Goal: Task Accomplishment & Management: Manage account settings

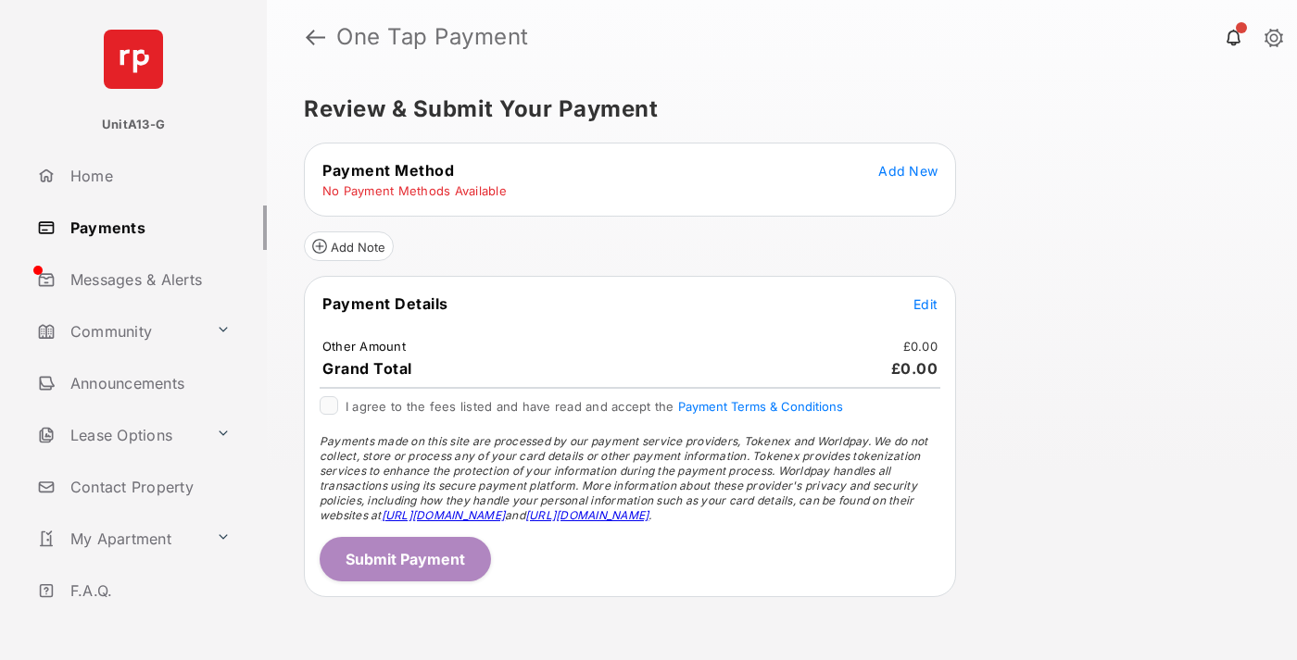
click at [908, 170] on span "Add New" at bounding box center [907, 171] width 59 height 16
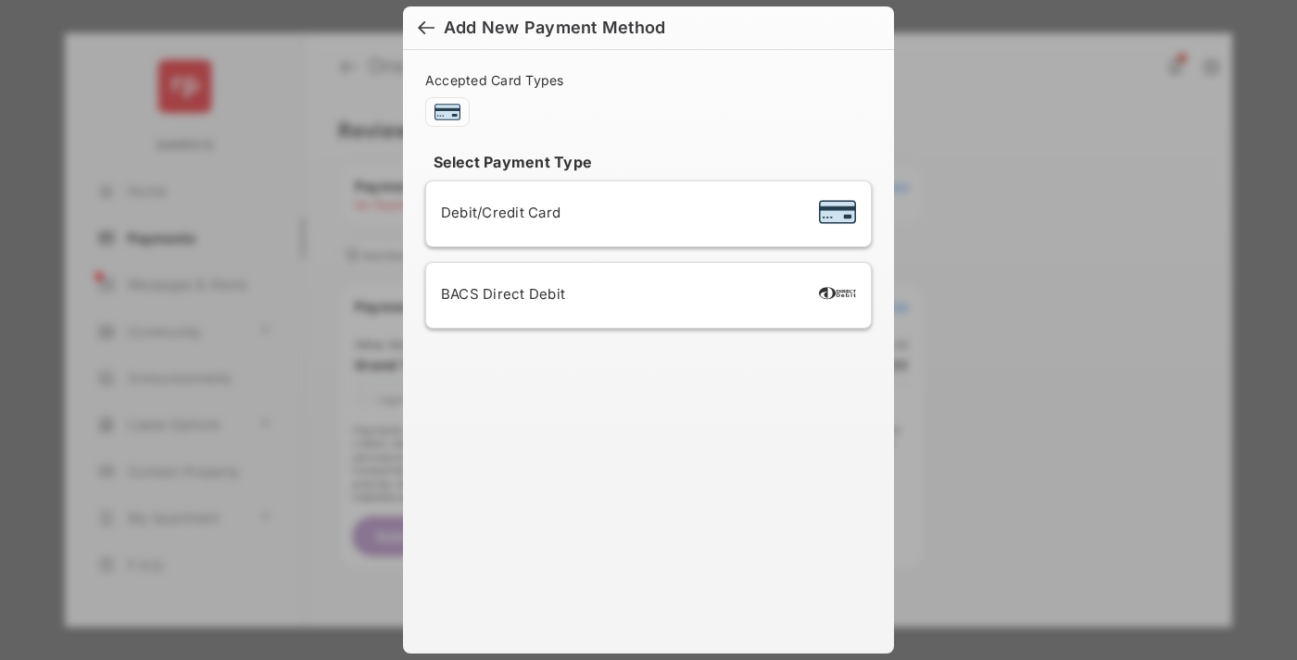
click at [645, 295] on div "BACS Direct Debit" at bounding box center [648, 295] width 415 height 35
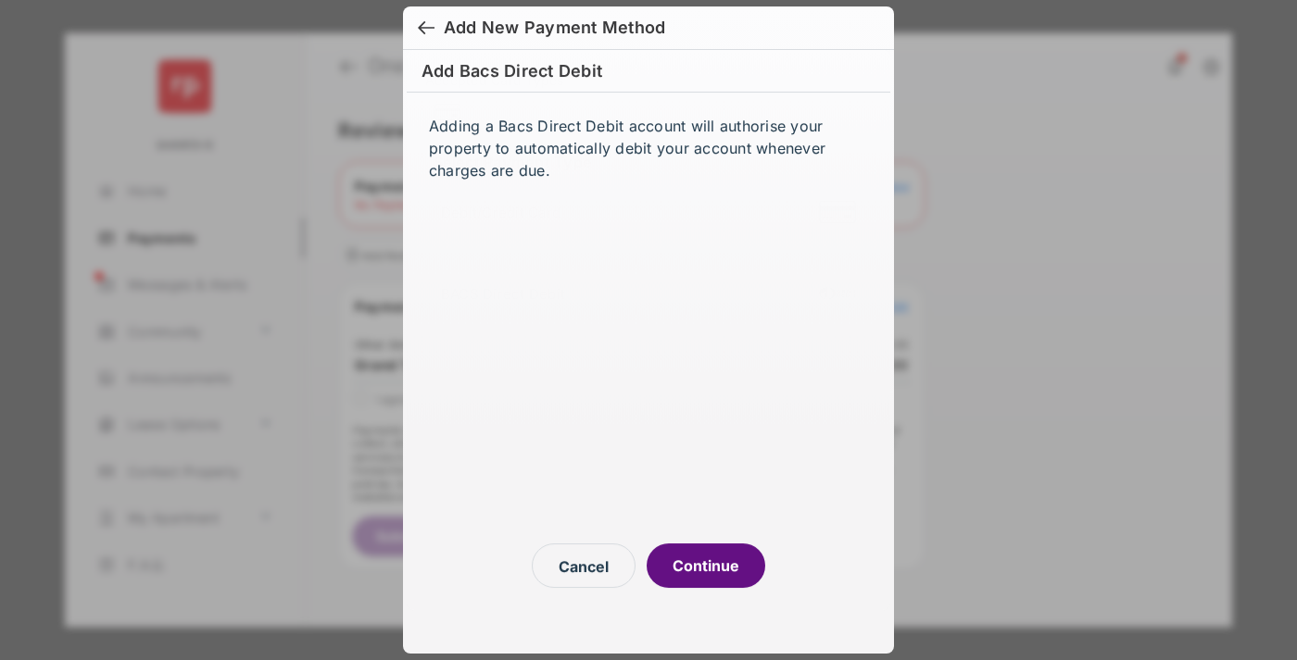
click at [706, 566] on button "Continue" at bounding box center [706, 566] width 119 height 44
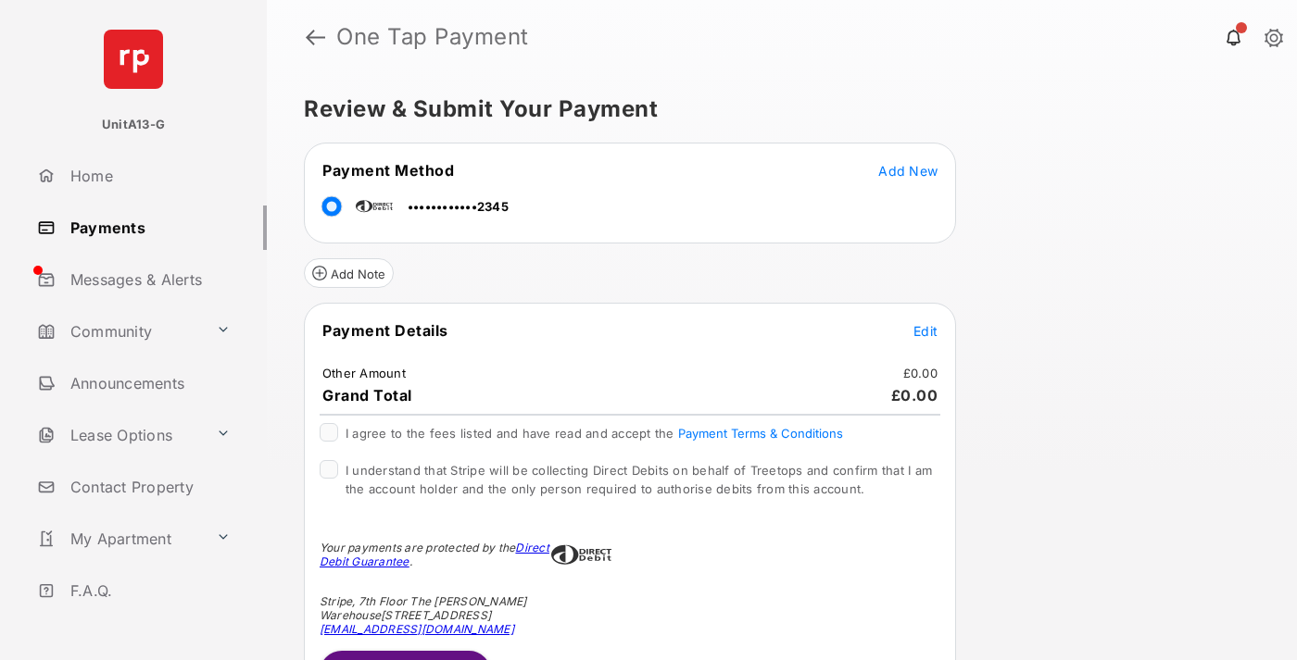
click at [144, 227] on link "Payments" at bounding box center [148, 228] width 237 height 44
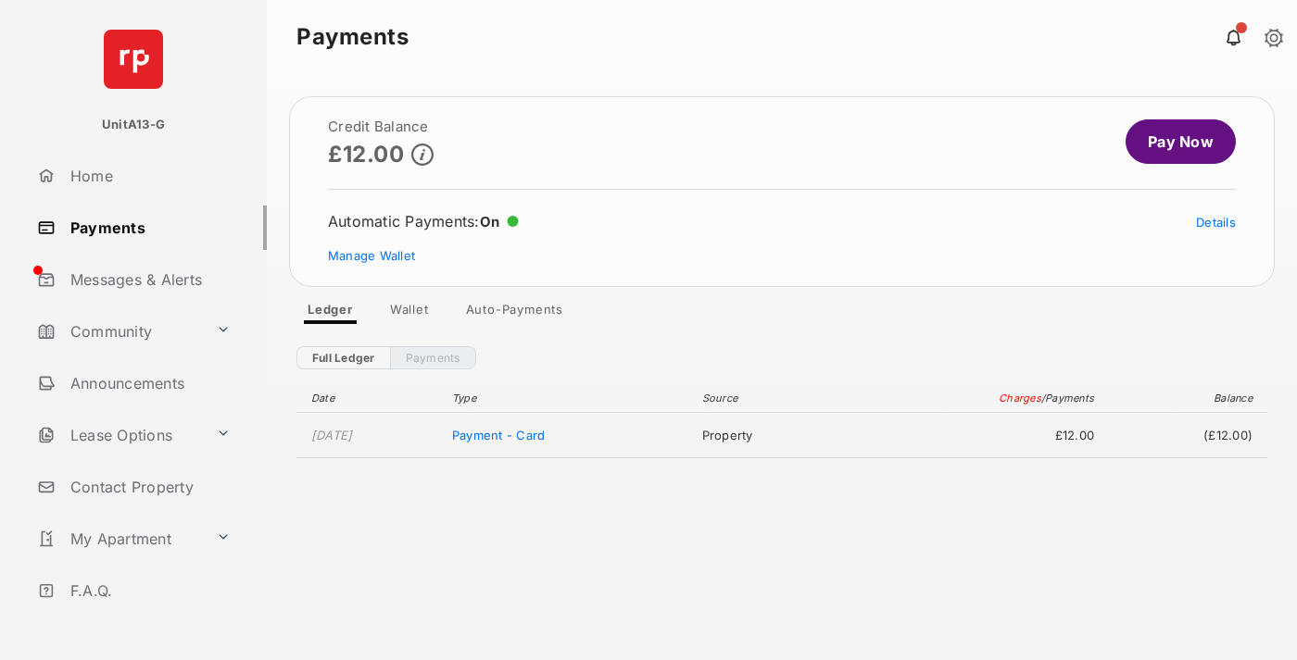
click at [371, 256] on link "Manage Wallet" at bounding box center [371, 255] width 87 height 15
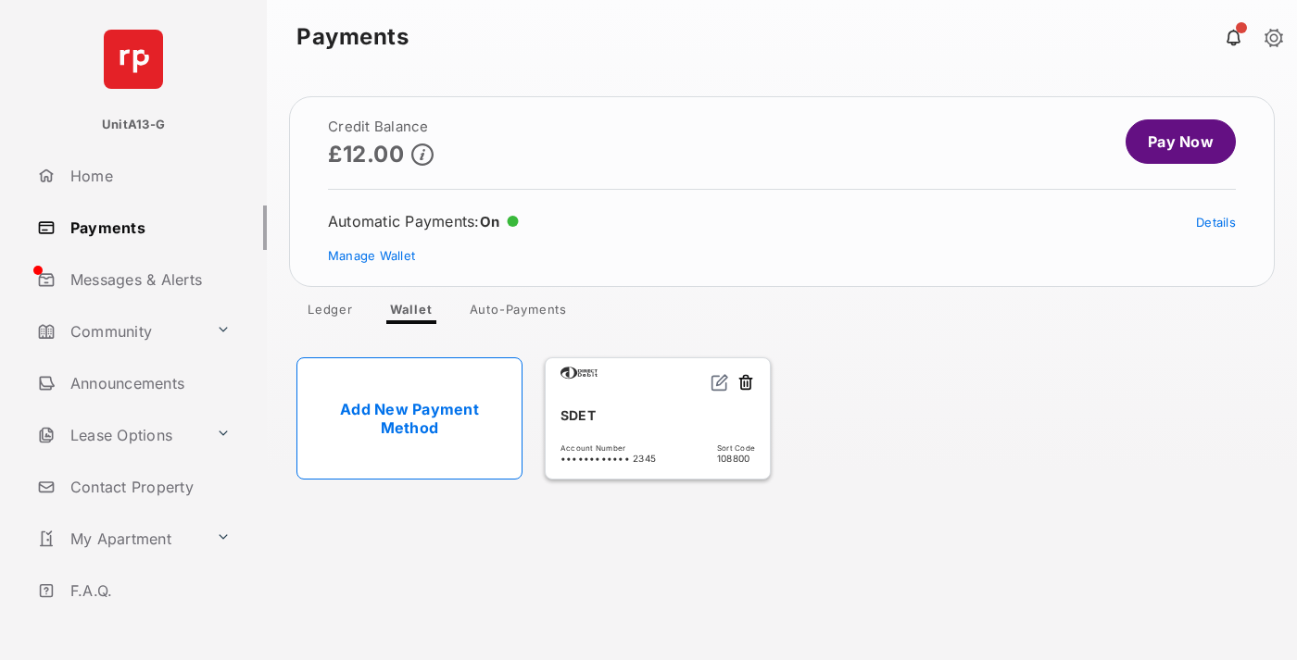
click at [1215, 222] on link "Details" at bounding box center [1216, 222] width 40 height 15
